Goal: Information Seeking & Learning: Learn about a topic

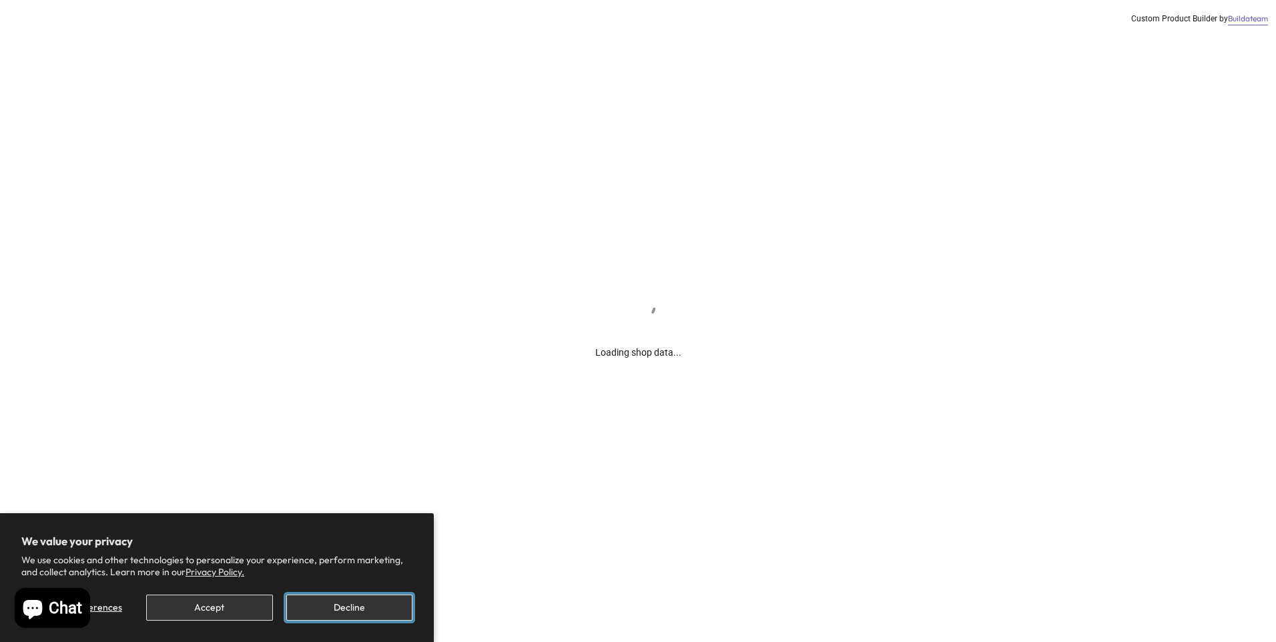
click at [350, 599] on button "Decline" at bounding box center [349, 608] width 126 height 26
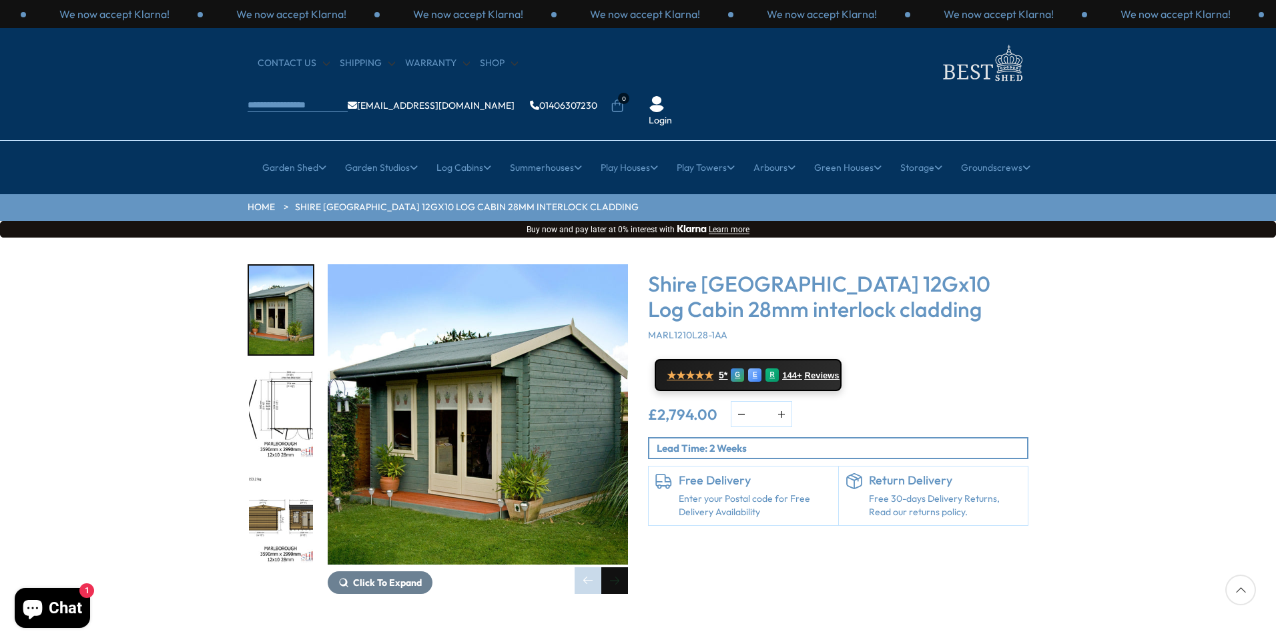
click at [615, 567] on div "Next slide" at bounding box center [614, 580] width 27 height 27
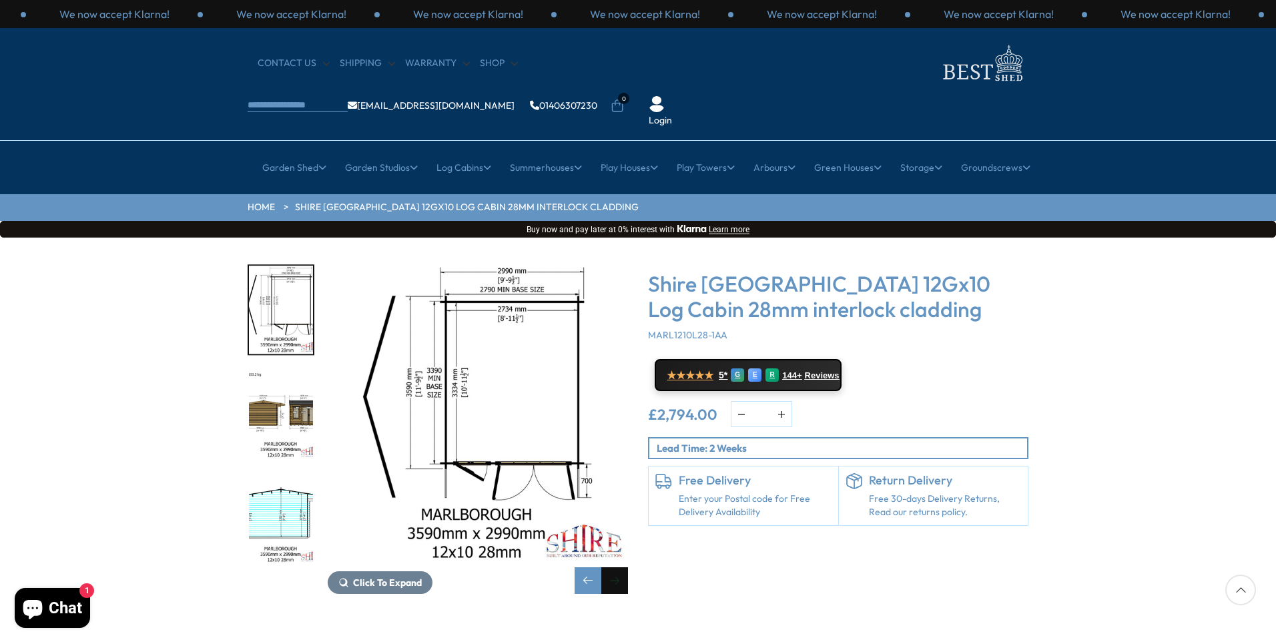
click at [615, 567] on div "Next slide" at bounding box center [614, 580] width 27 height 27
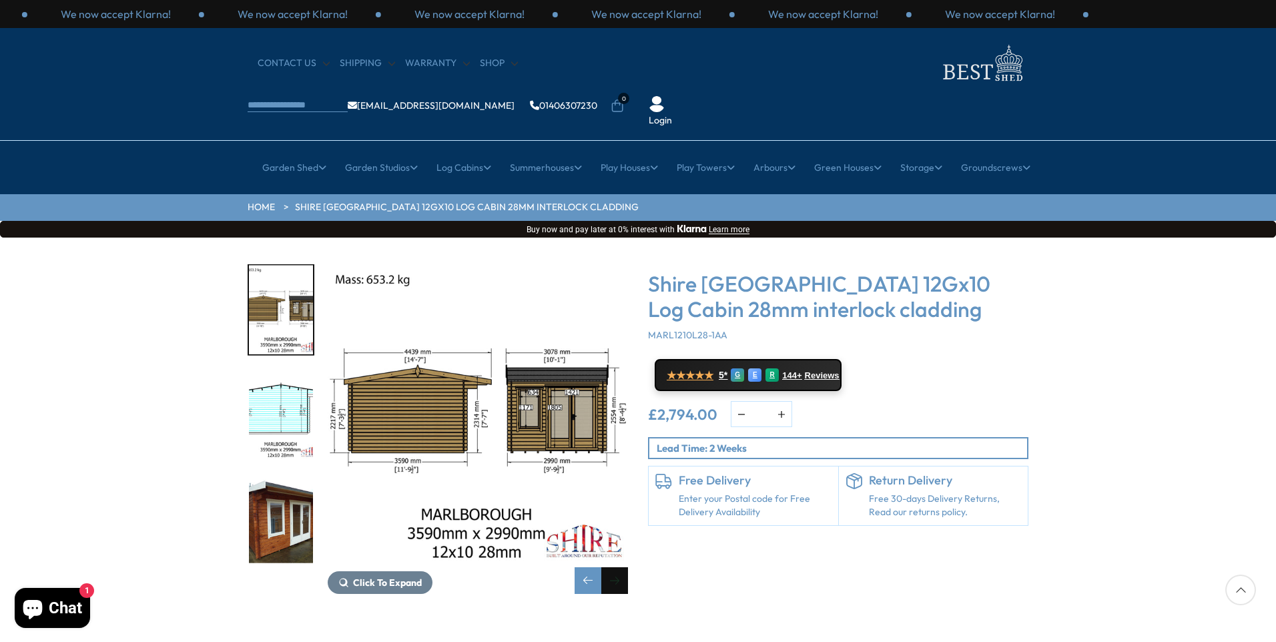
click at [615, 567] on div "Next slide" at bounding box center [614, 580] width 27 height 27
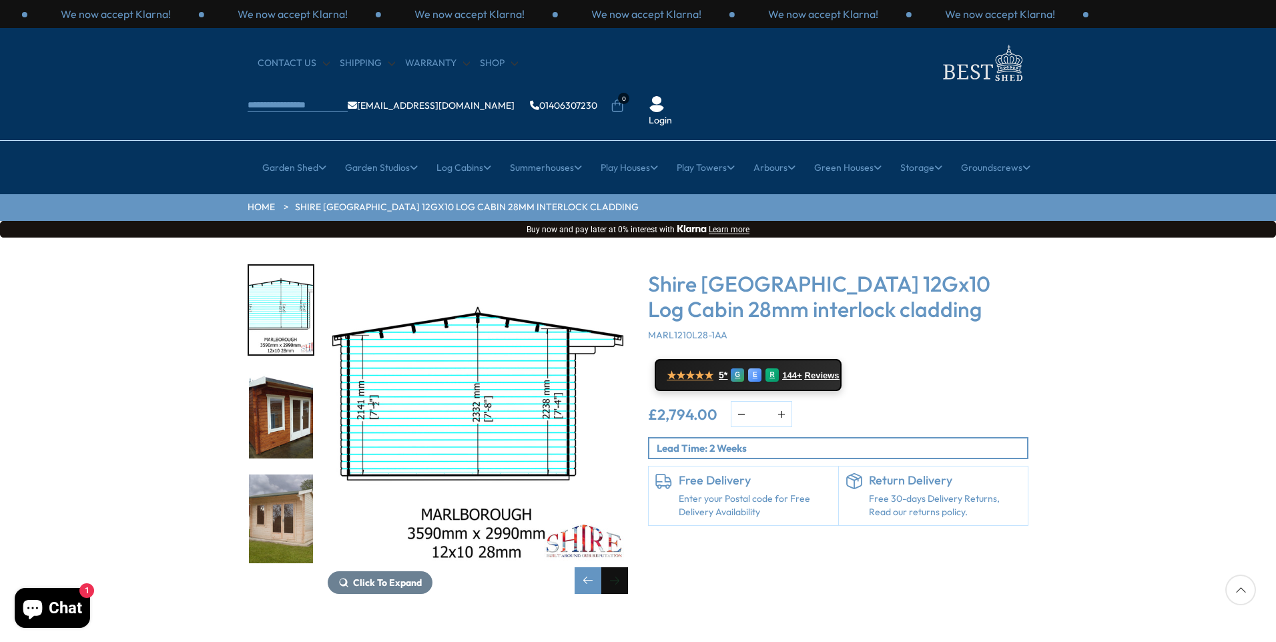
click at [615, 567] on div "Next slide" at bounding box center [614, 580] width 27 height 27
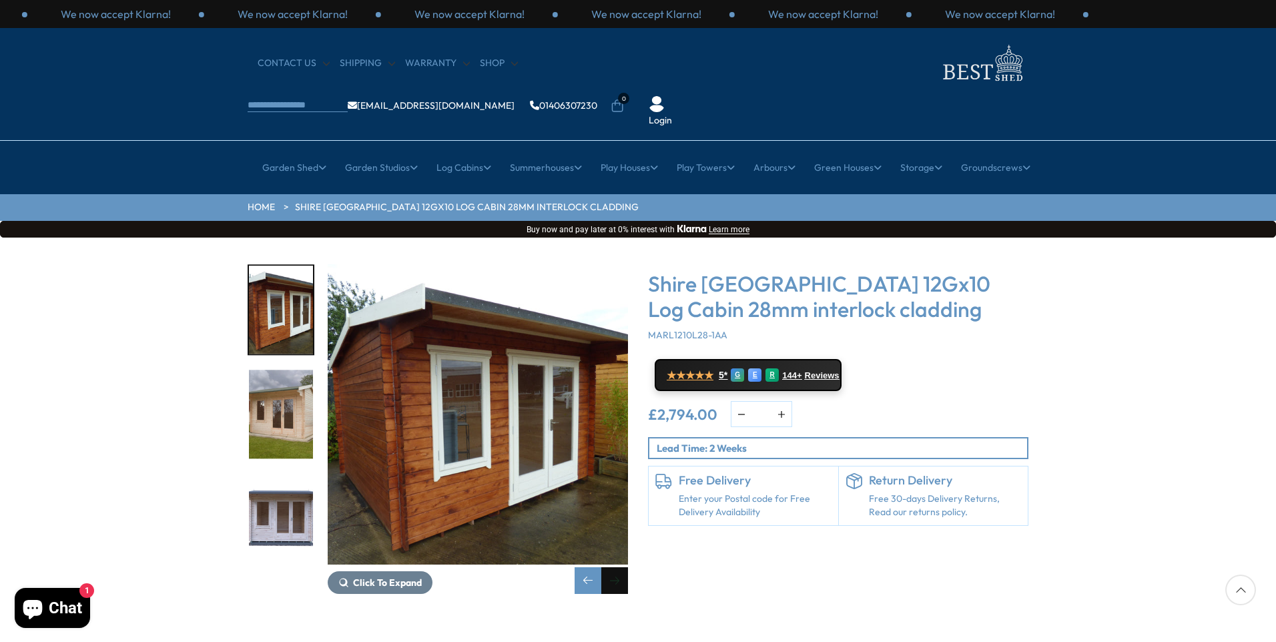
click at [615, 567] on div "Next slide" at bounding box center [614, 580] width 27 height 27
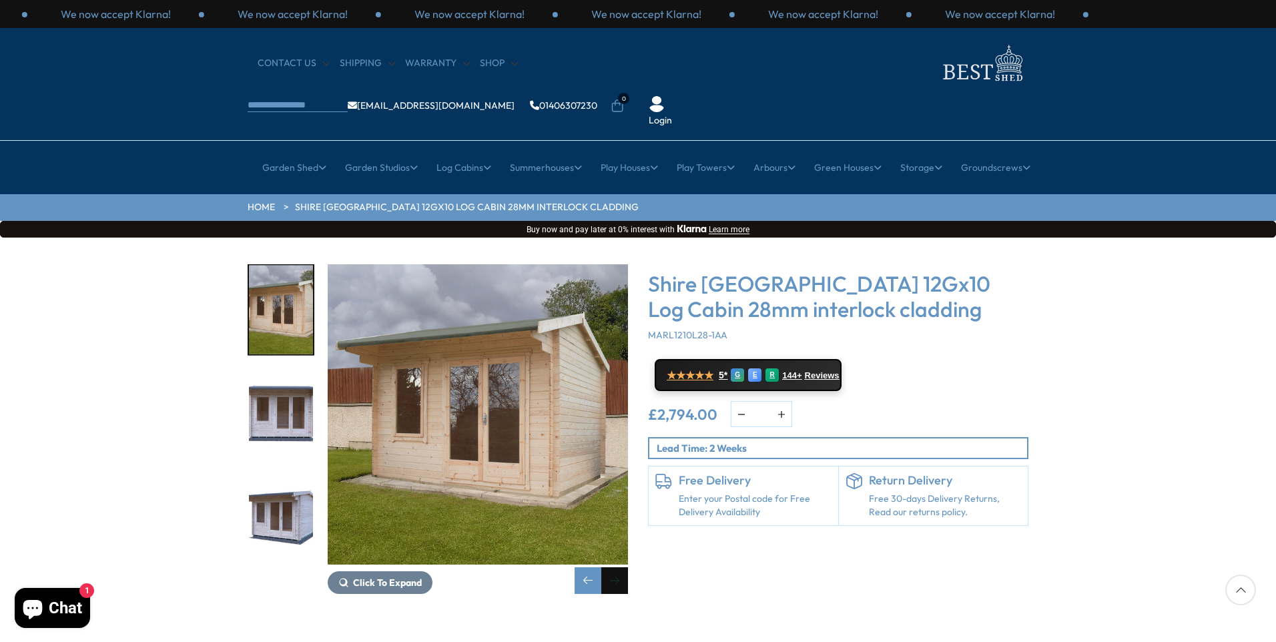
click at [615, 567] on div "Next slide" at bounding box center [614, 580] width 27 height 27
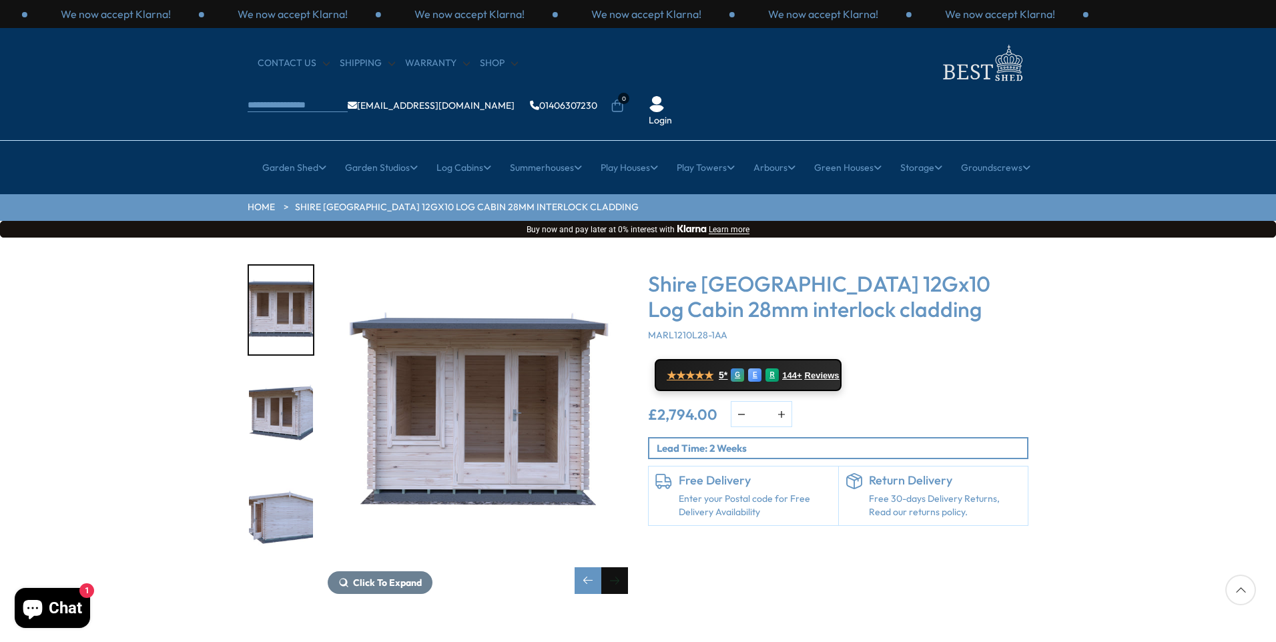
click at [615, 567] on div "Next slide" at bounding box center [614, 580] width 27 height 27
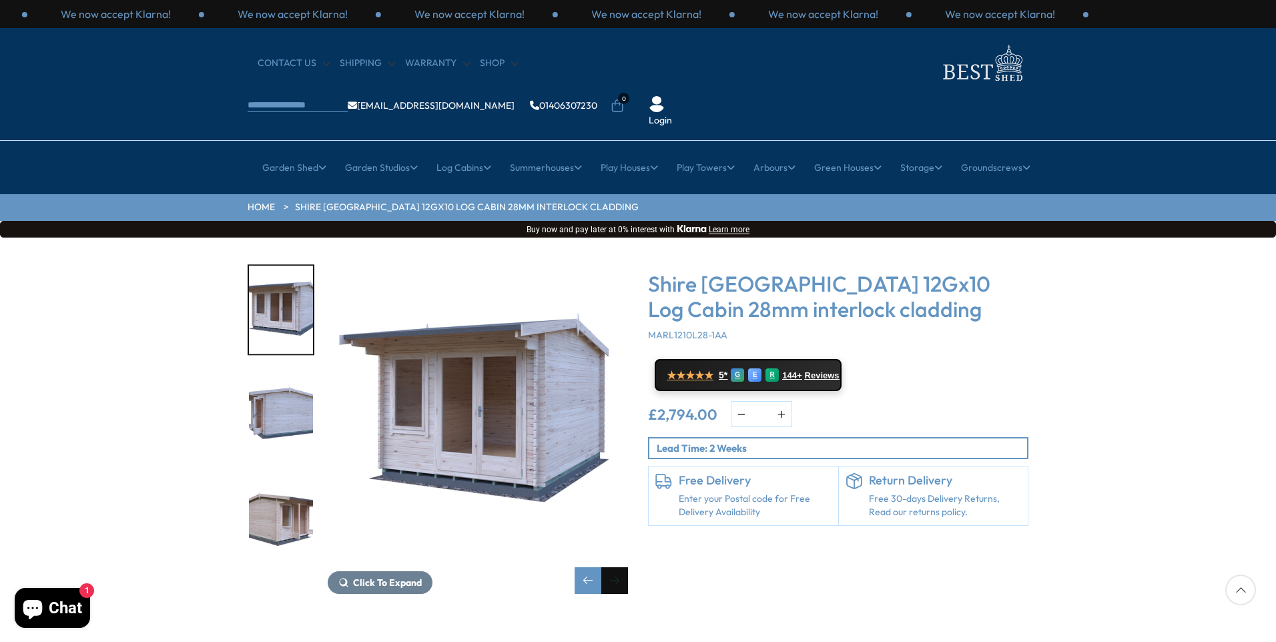
click at [615, 567] on div "Next slide" at bounding box center [614, 580] width 27 height 27
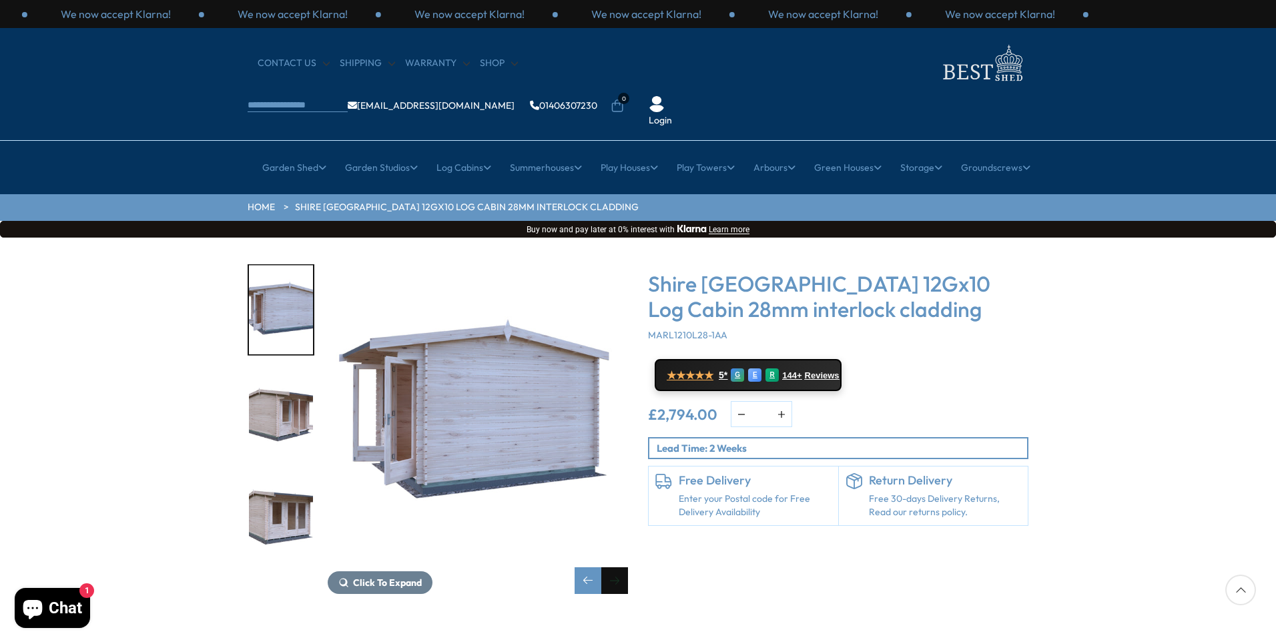
click at [615, 567] on div "Next slide" at bounding box center [614, 580] width 27 height 27
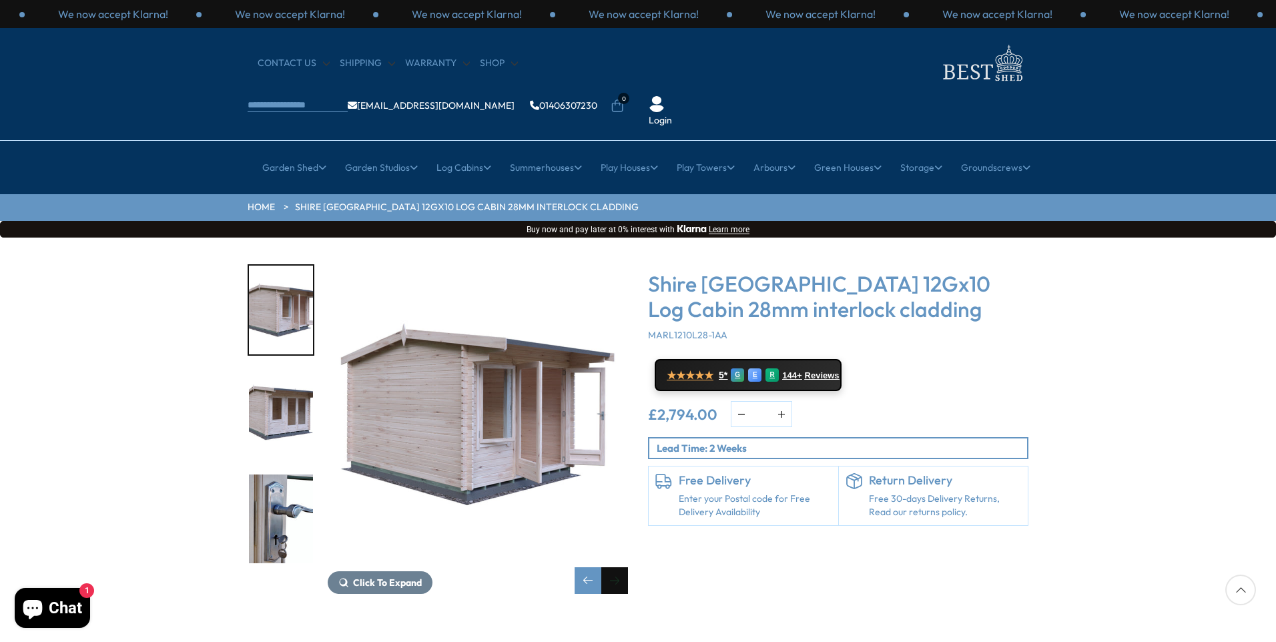
click at [615, 567] on div "Next slide" at bounding box center [614, 580] width 27 height 27
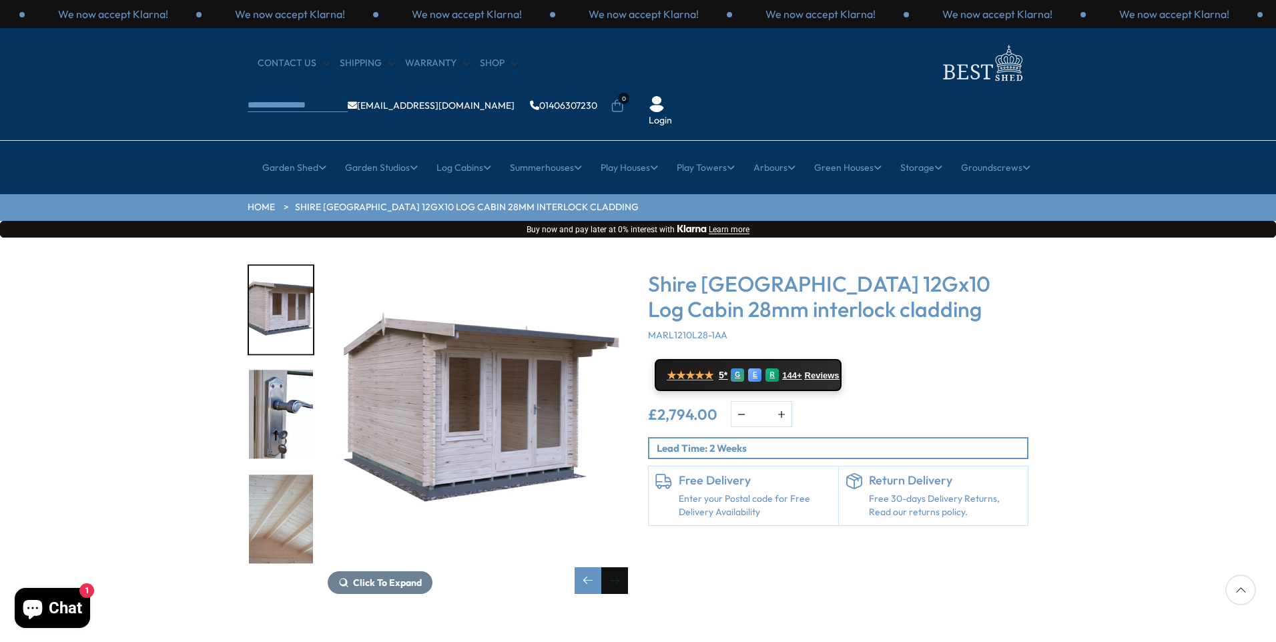
click at [615, 567] on div "Next slide" at bounding box center [614, 580] width 27 height 27
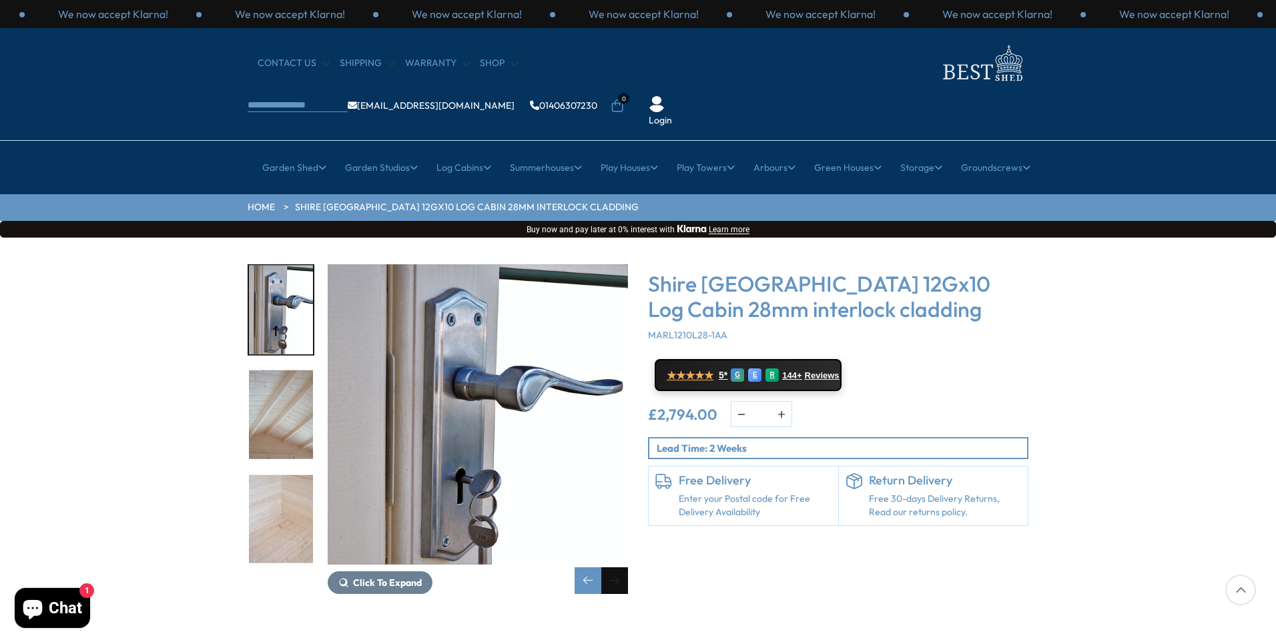
click at [615, 567] on div "Next slide" at bounding box center [614, 580] width 27 height 27
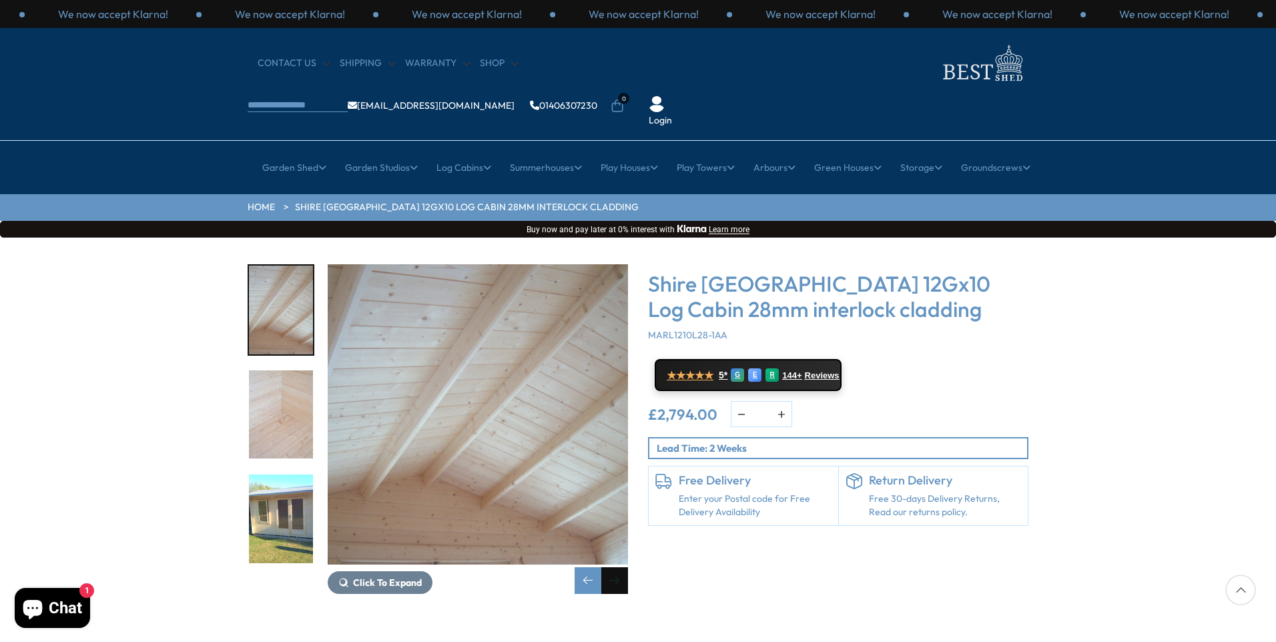
click at [615, 567] on div "Next slide" at bounding box center [614, 580] width 27 height 27
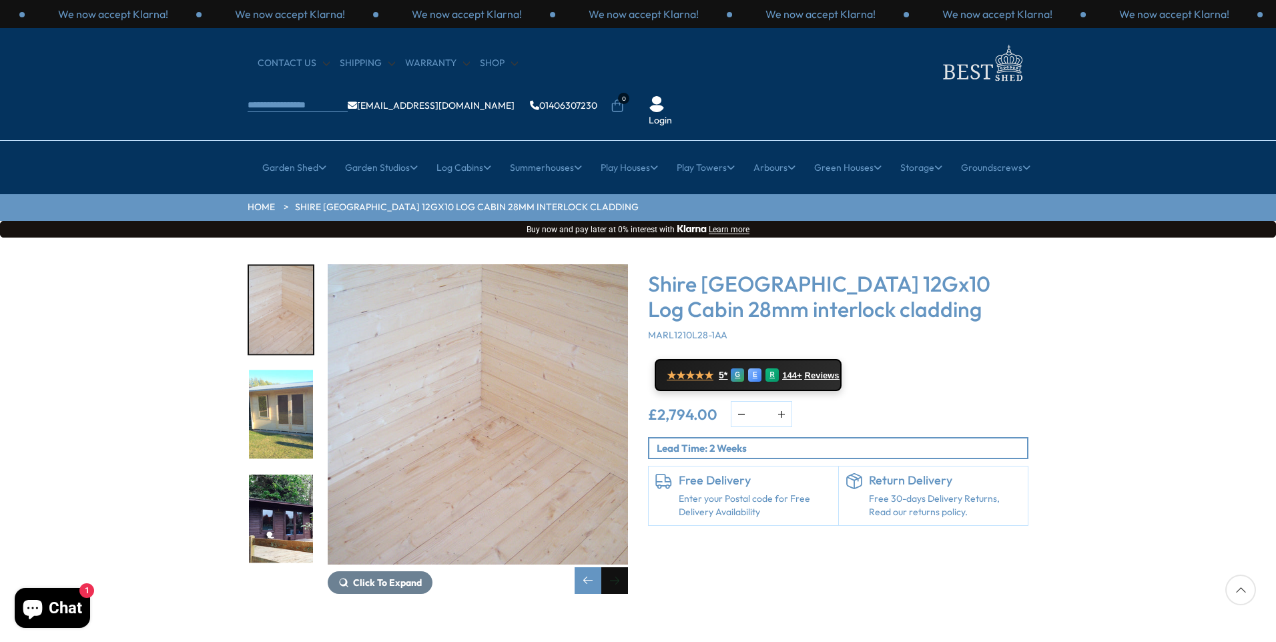
click at [614, 567] on div "Next slide" at bounding box center [614, 580] width 27 height 27
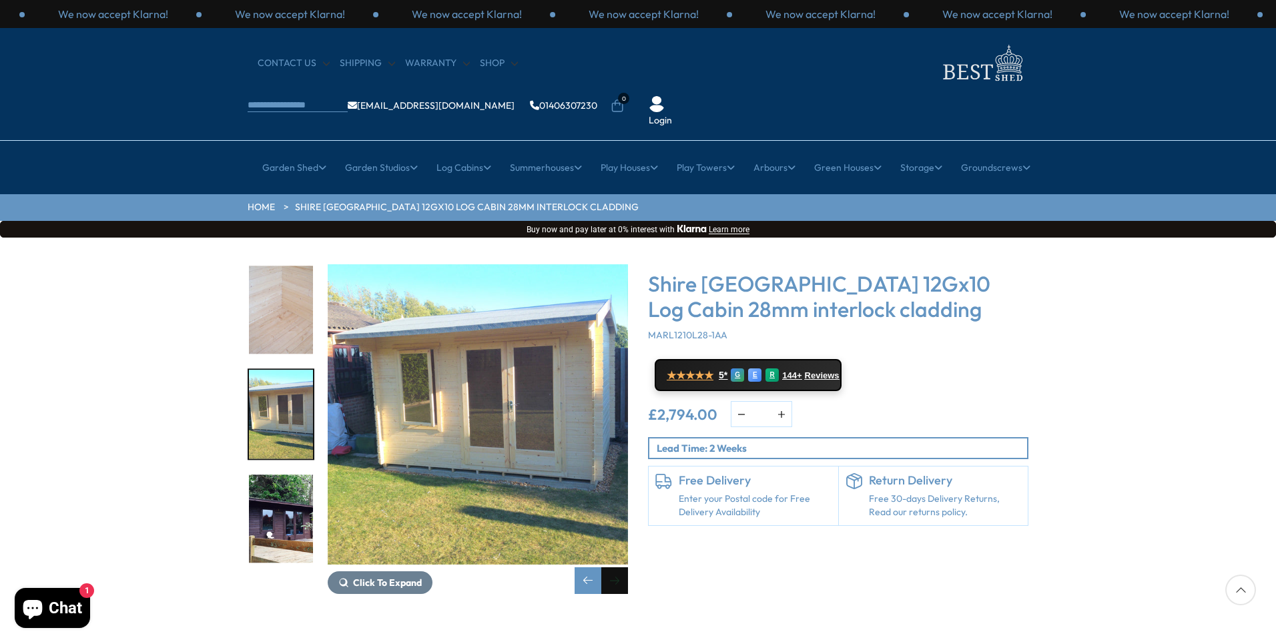
click at [614, 567] on div "Next slide" at bounding box center [614, 580] width 27 height 27
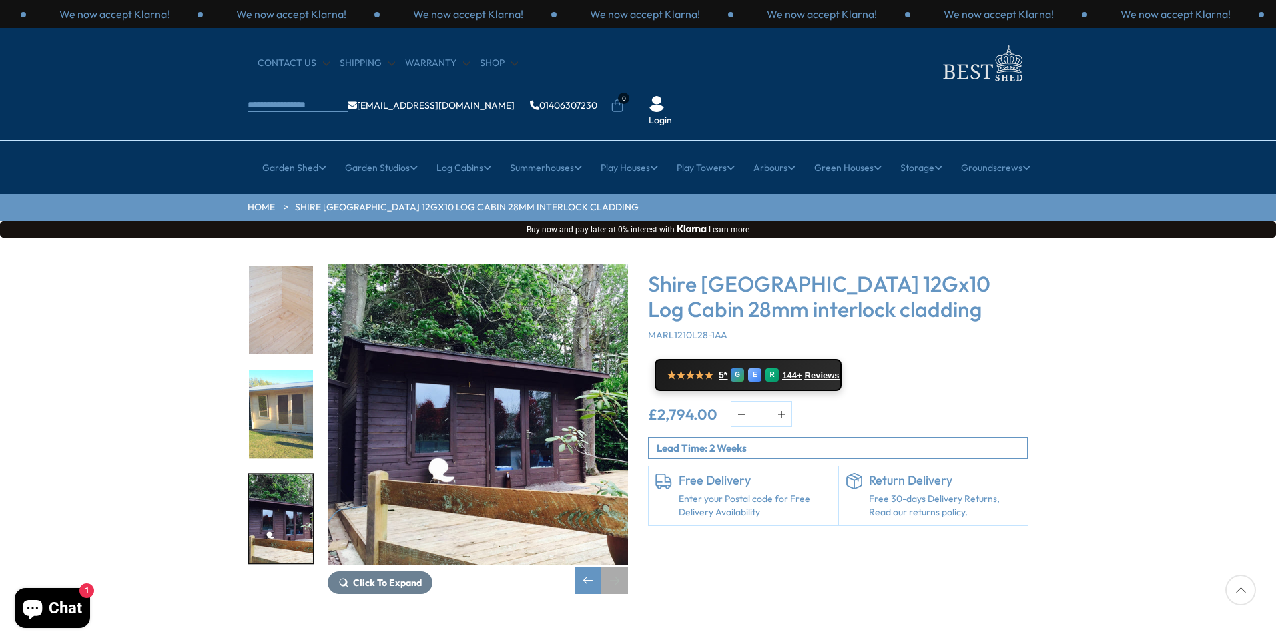
click at [614, 567] on div "Next slide" at bounding box center [614, 580] width 27 height 27
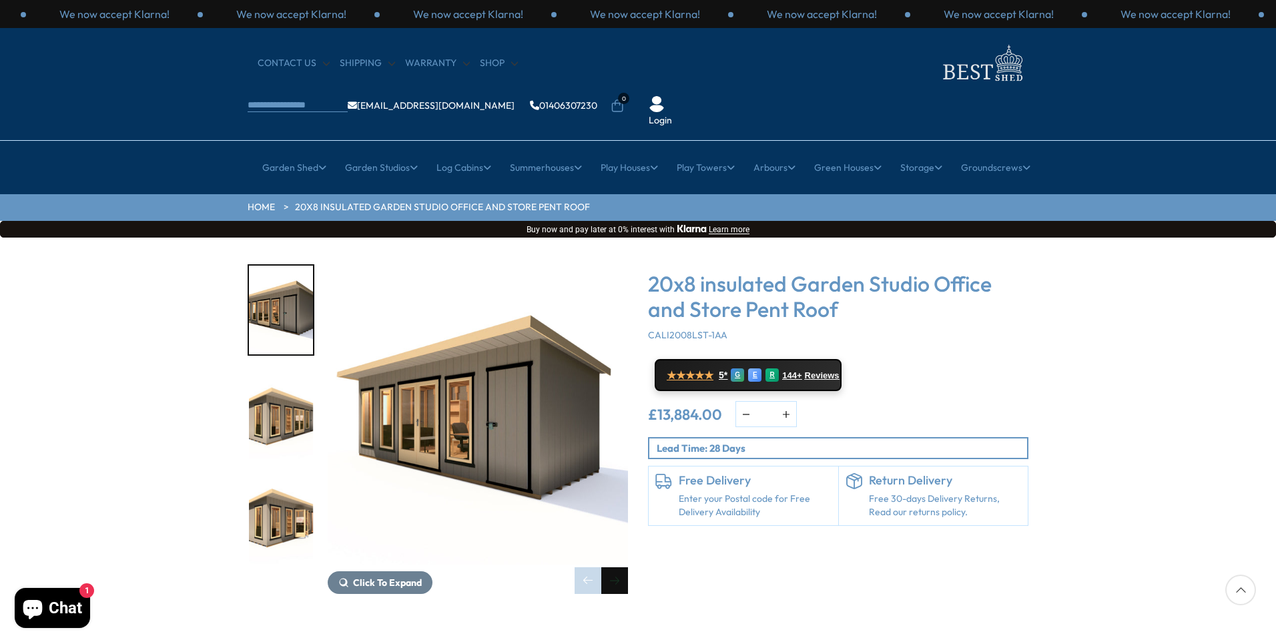
click at [611, 567] on div "Next slide" at bounding box center [614, 580] width 27 height 27
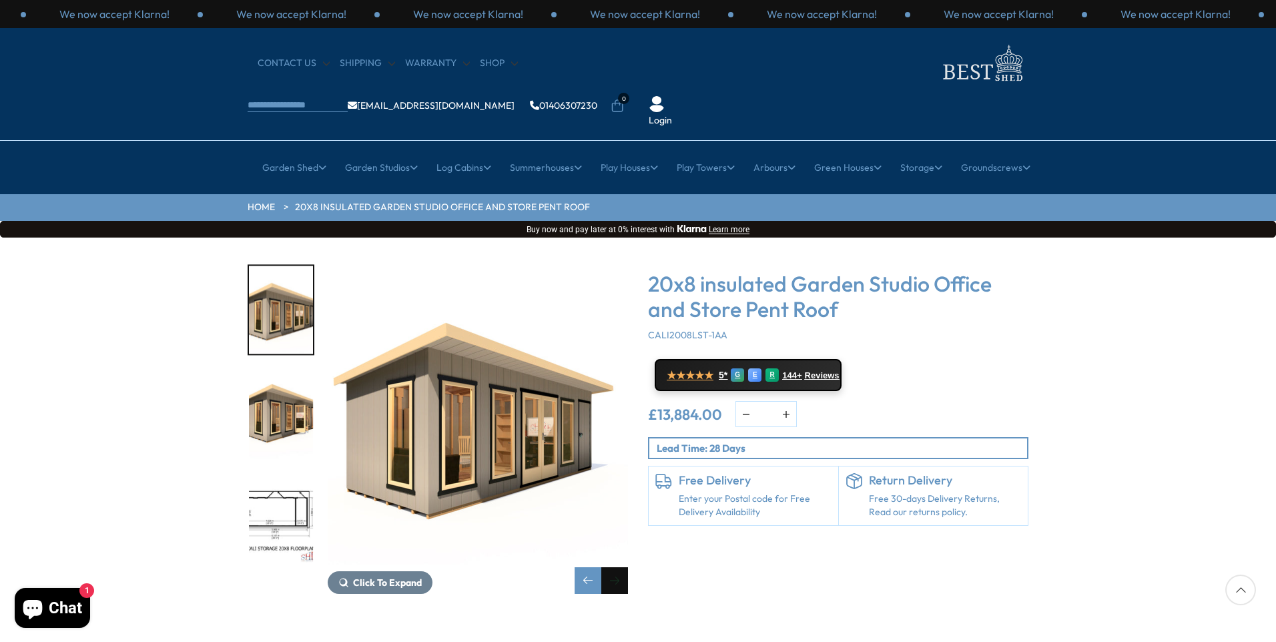
click at [611, 567] on div "Next slide" at bounding box center [614, 580] width 27 height 27
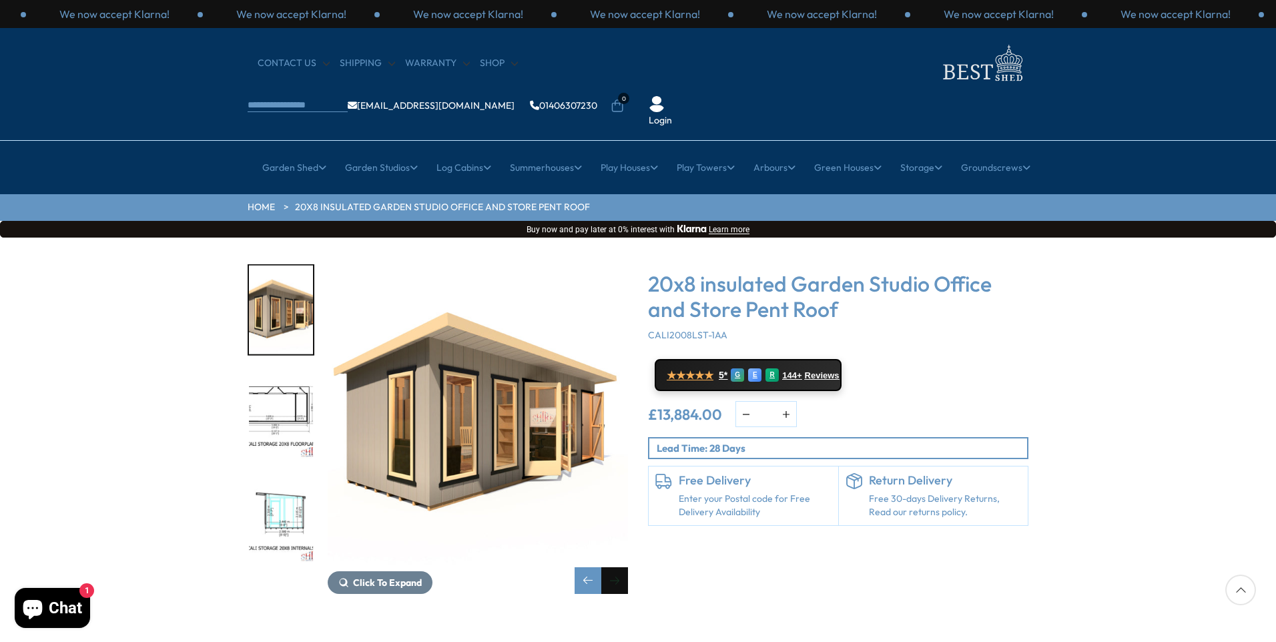
click at [611, 567] on div "Next slide" at bounding box center [614, 580] width 27 height 27
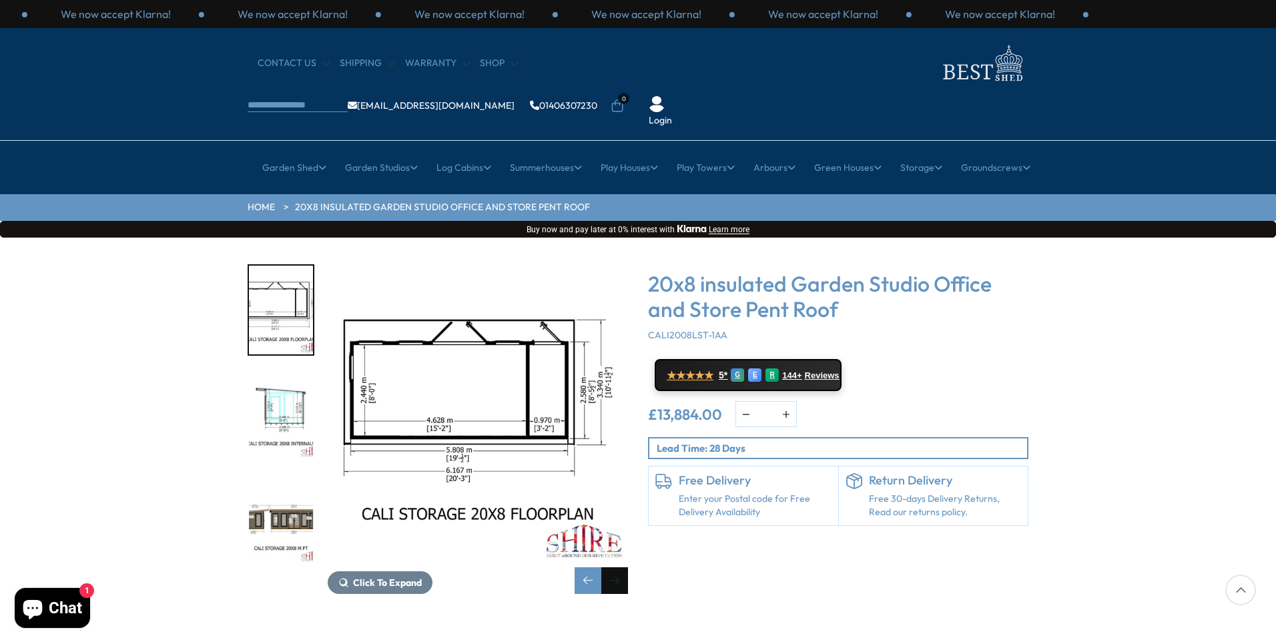
click at [611, 567] on div "Next slide" at bounding box center [614, 580] width 27 height 27
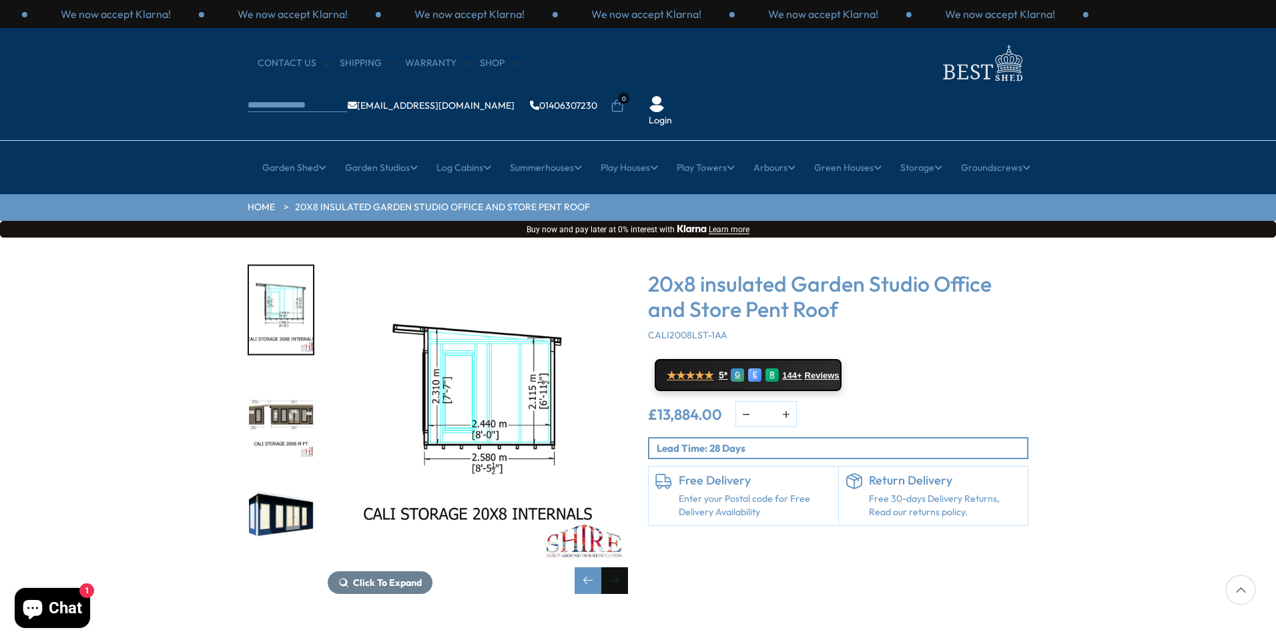
click at [611, 567] on div "Next slide" at bounding box center [614, 580] width 27 height 27
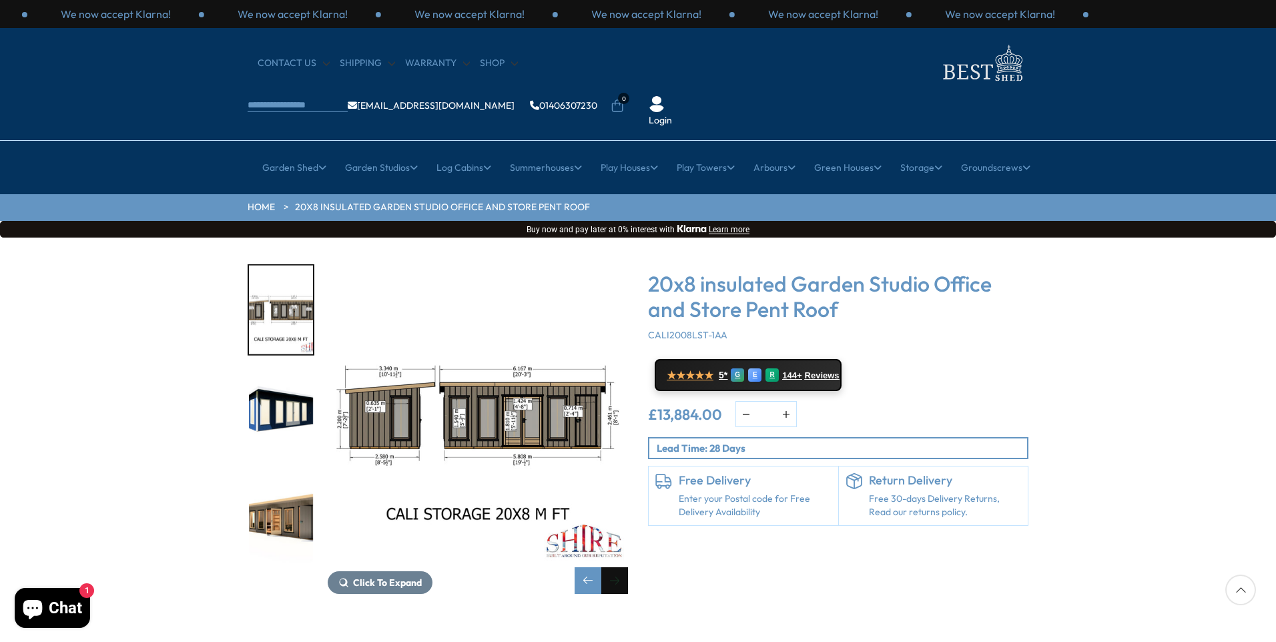
click at [611, 567] on div "Next slide" at bounding box center [614, 580] width 27 height 27
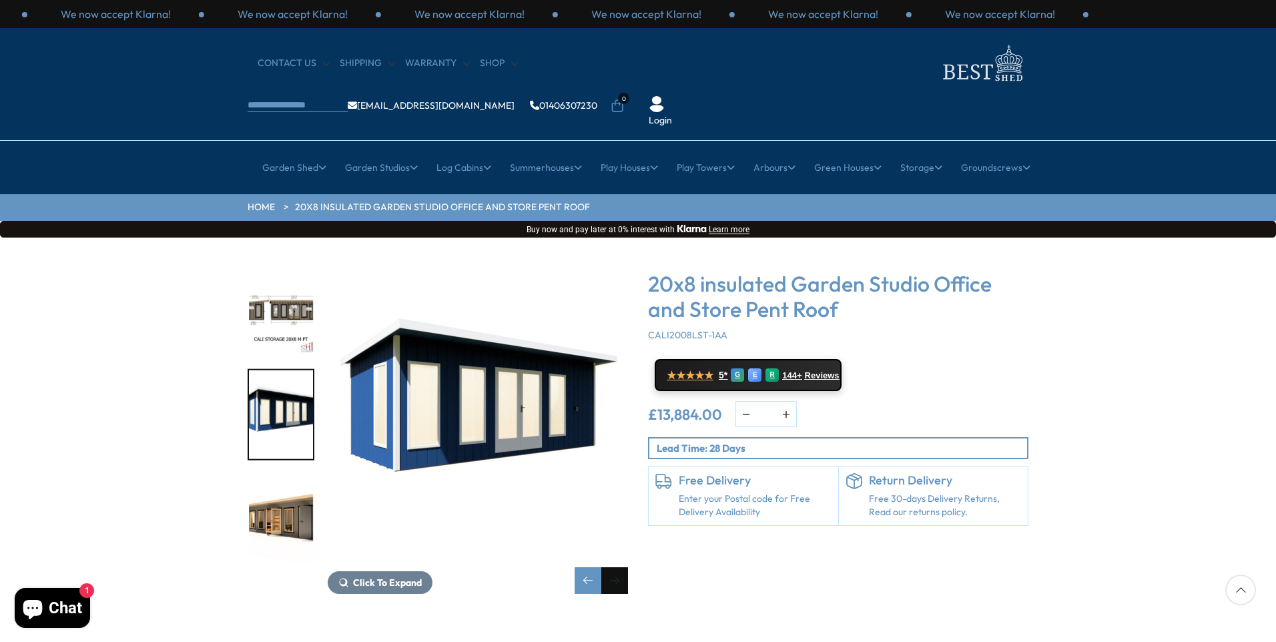
click at [611, 567] on div "Next slide" at bounding box center [614, 580] width 27 height 27
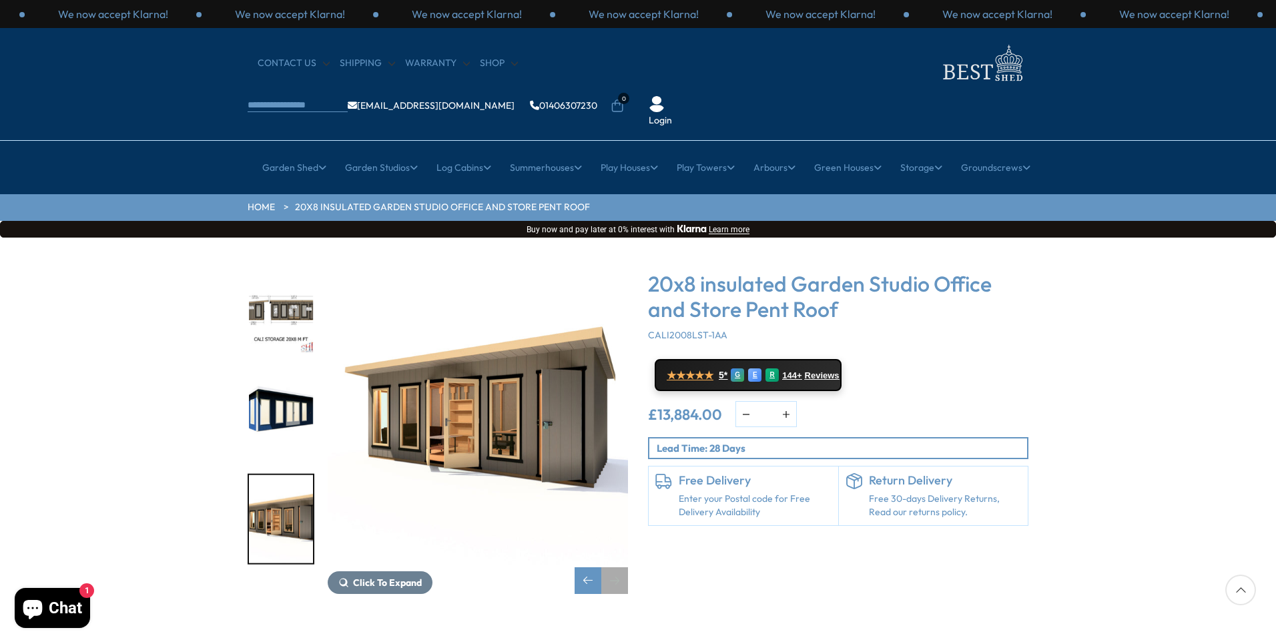
click at [611, 567] on div "Next slide" at bounding box center [614, 580] width 27 height 27
click at [414, 577] on span "Click To Expand" at bounding box center [387, 583] width 69 height 12
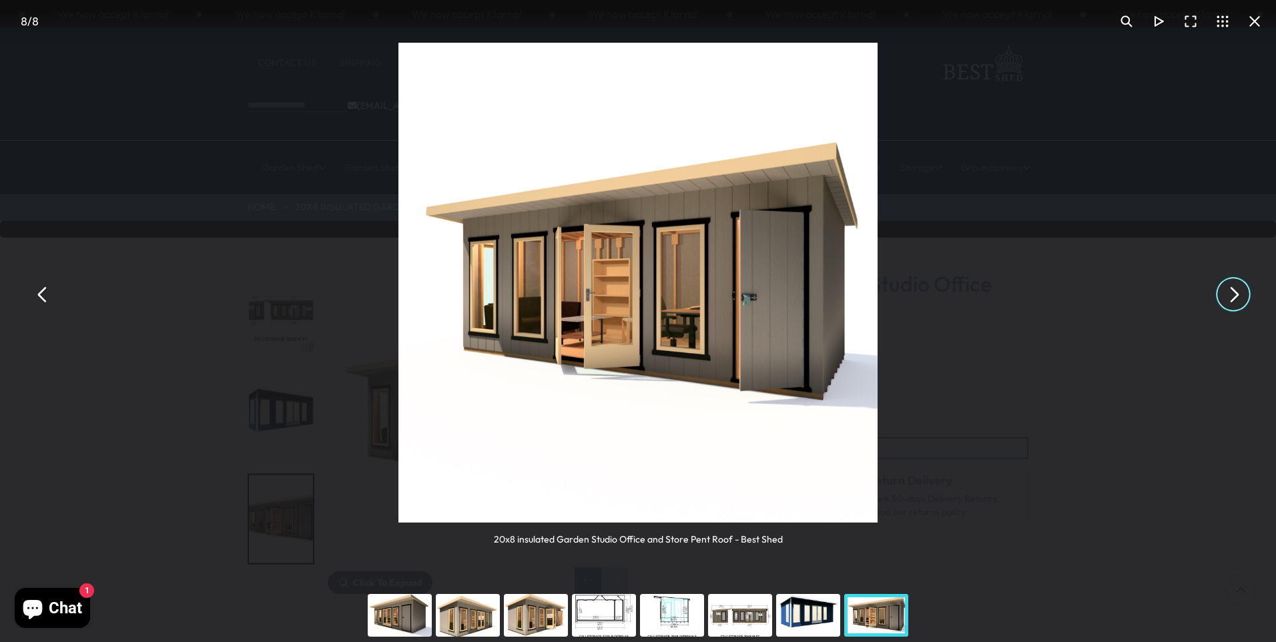
click at [1236, 296] on button "You can close this modal content with the ESC key" at bounding box center [1233, 294] width 32 height 32
